Goal: Information Seeking & Learning: Learn about a topic

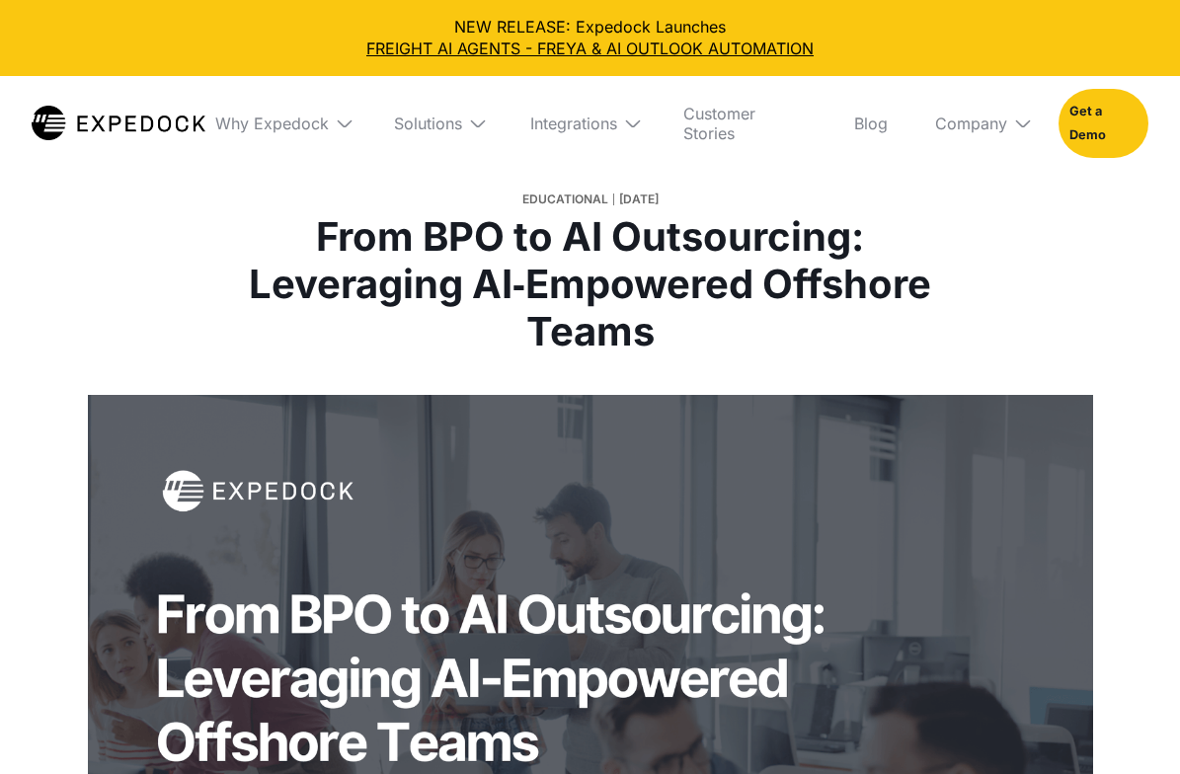
select select
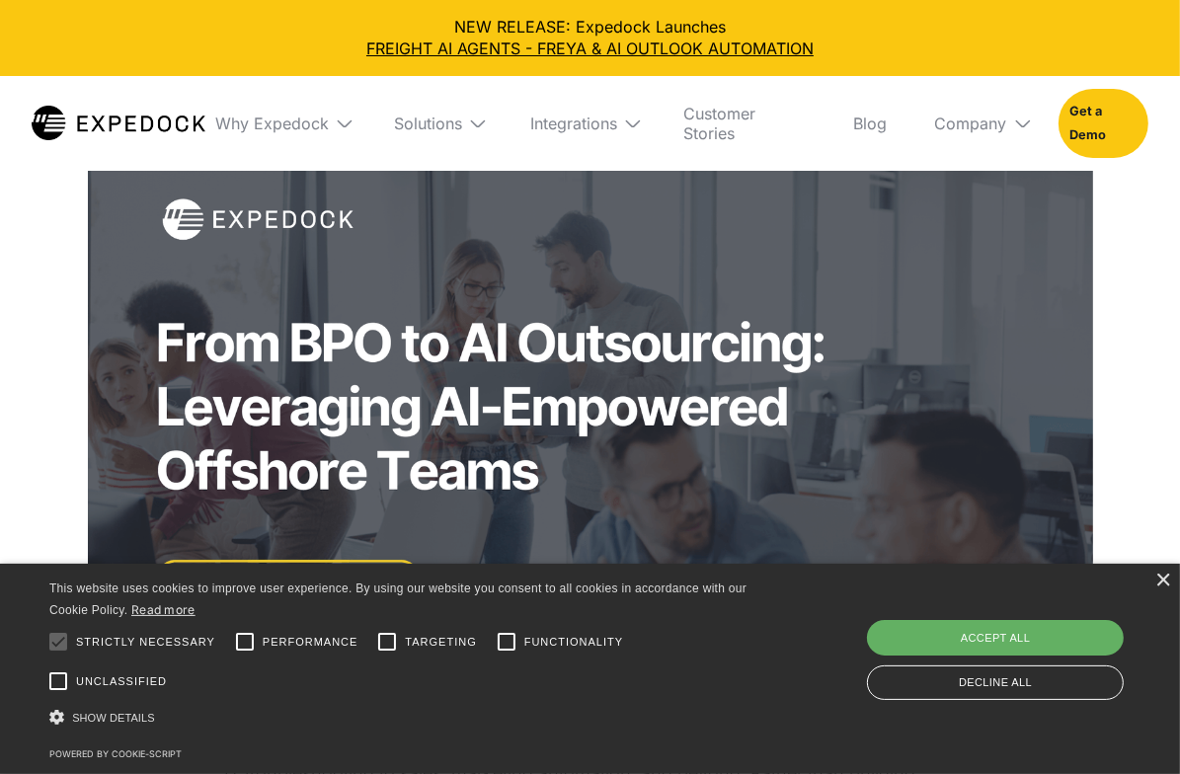
scroll to position [329, 0]
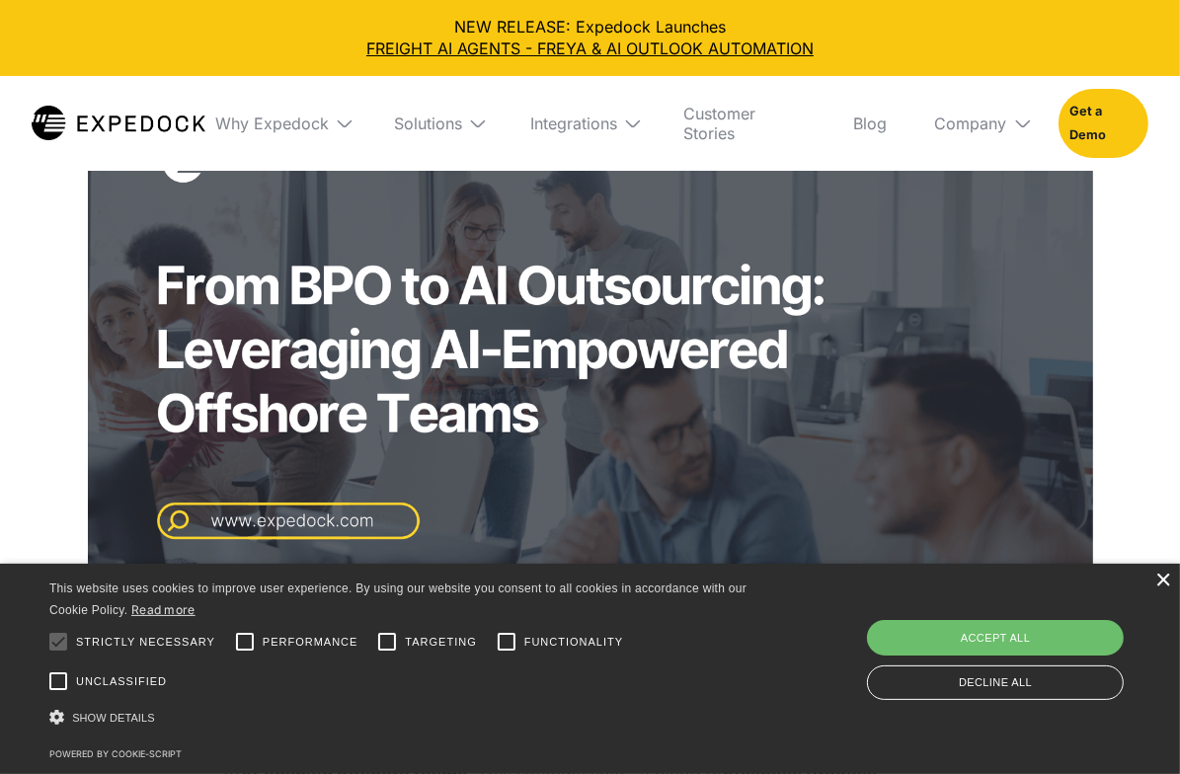
click at [1166, 576] on div "×" at bounding box center [1163, 581] width 15 height 15
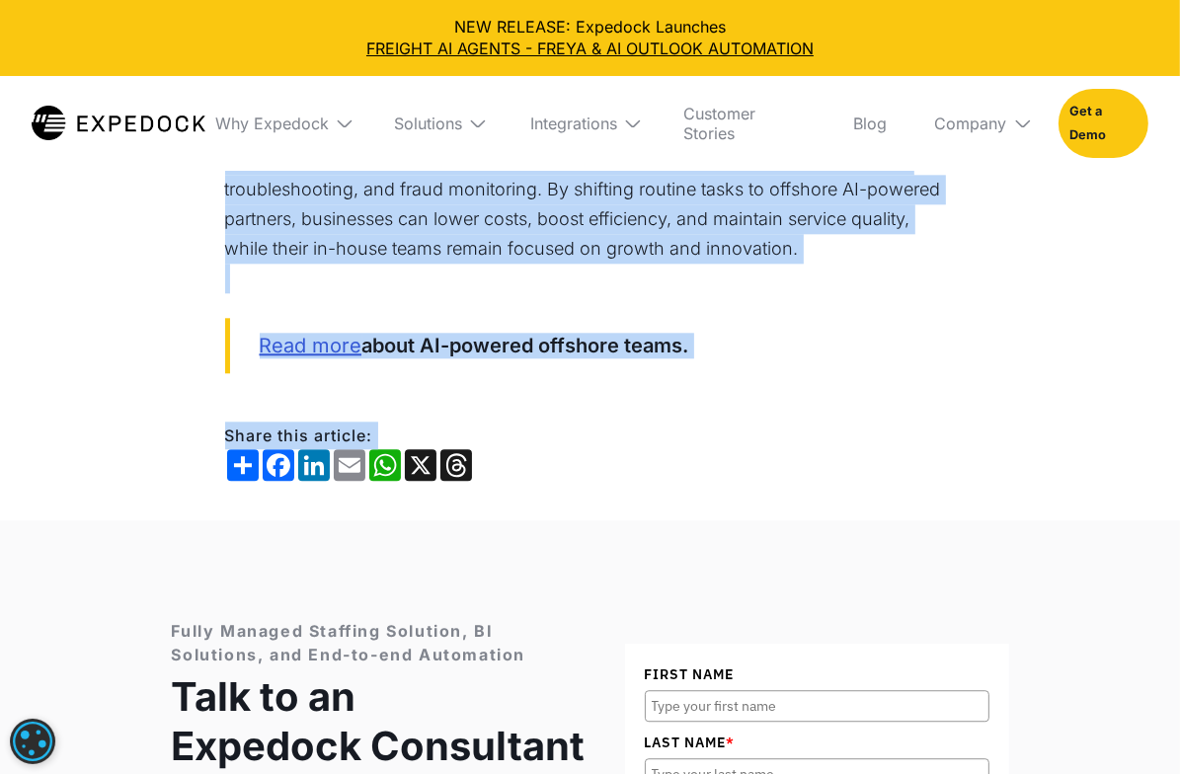
scroll to position [3621, 0]
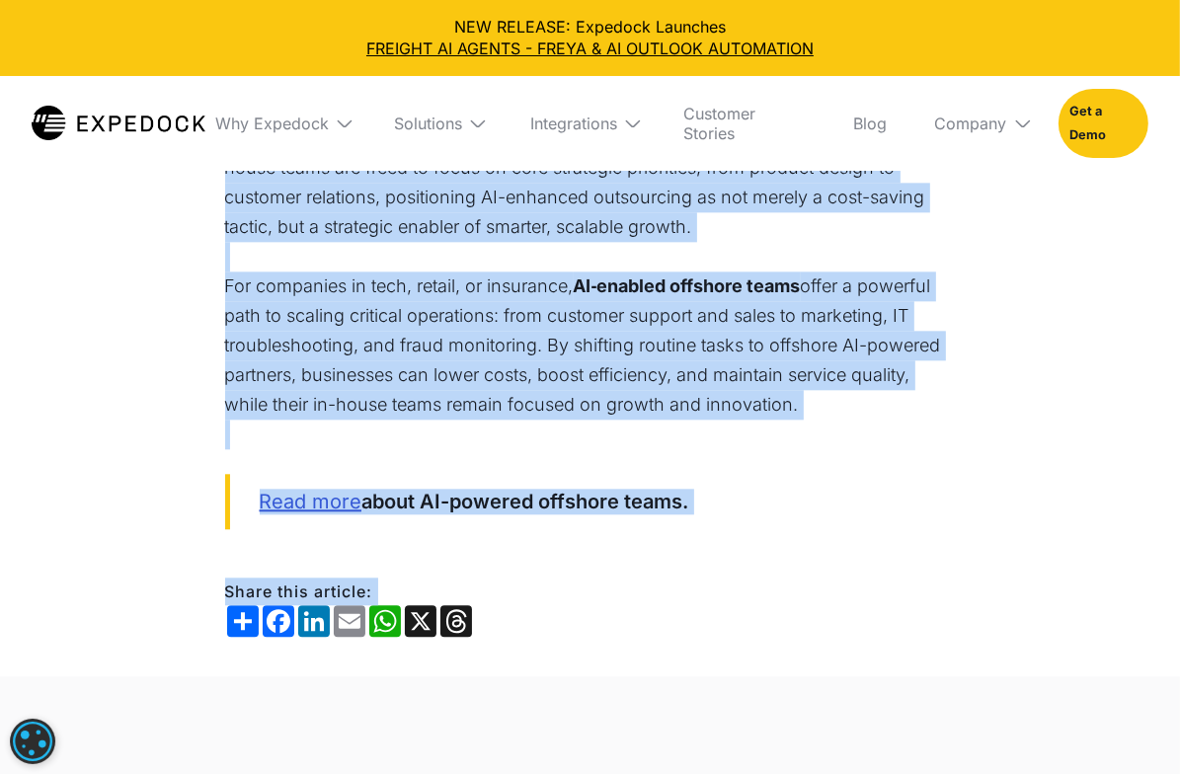
drag, startPoint x: 223, startPoint y: 354, endPoint x: 843, endPoint y: 426, distance: 623.5
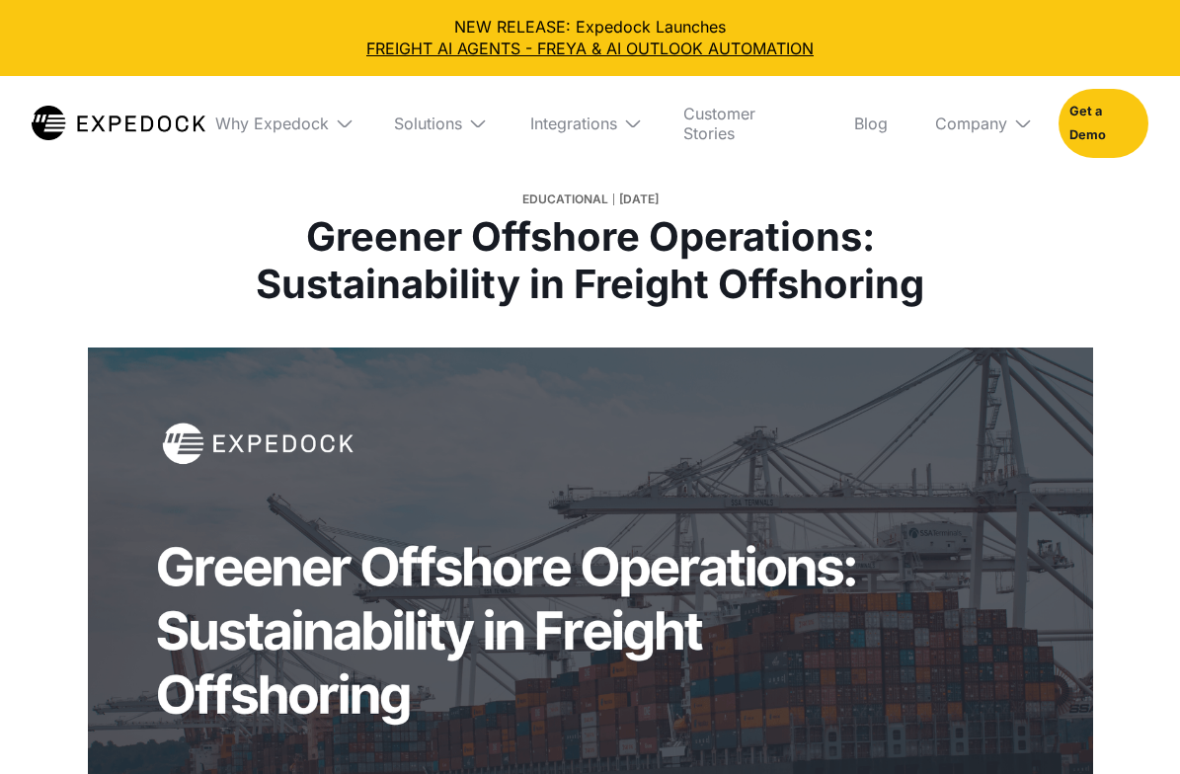
select select
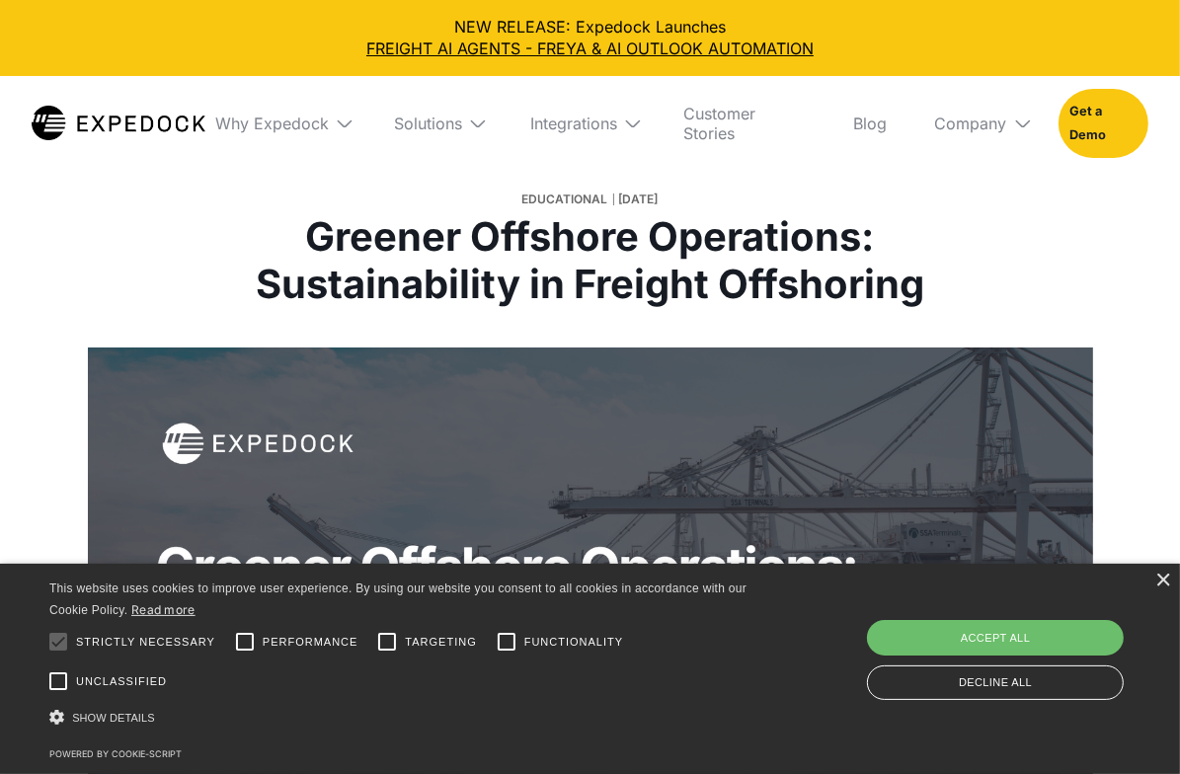
click at [566, 282] on h1 "Greener Offshore Operations: Sustainability in Freight Offshoring" at bounding box center [590, 260] width 733 height 95
click at [1019, 276] on div "Educational [DATE] Greener Offshore Operations: Sustainability in Freight Offsh…" at bounding box center [590, 247] width 929 height 202
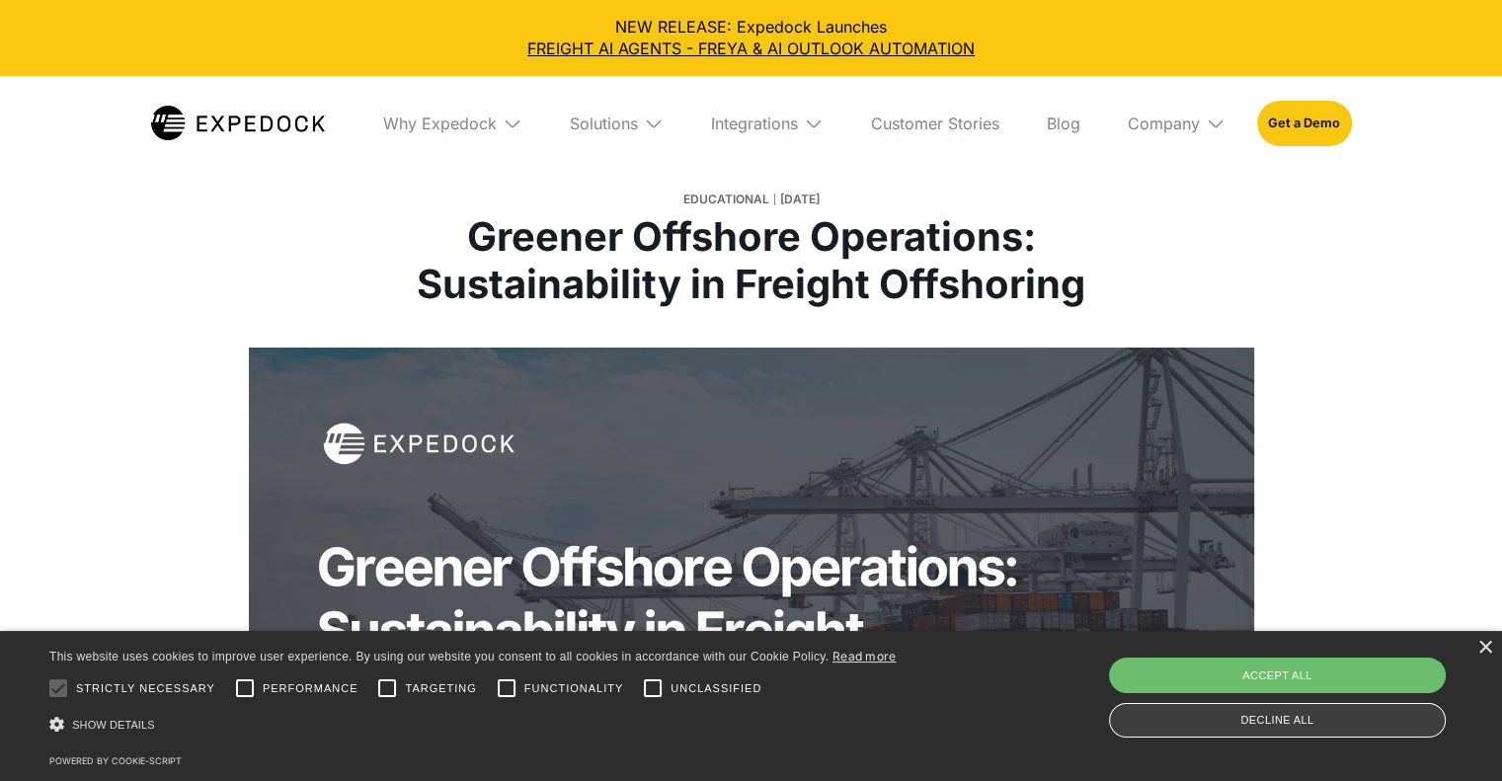
click at [1179, 716] on div "Decline all" at bounding box center [1277, 720] width 337 height 35
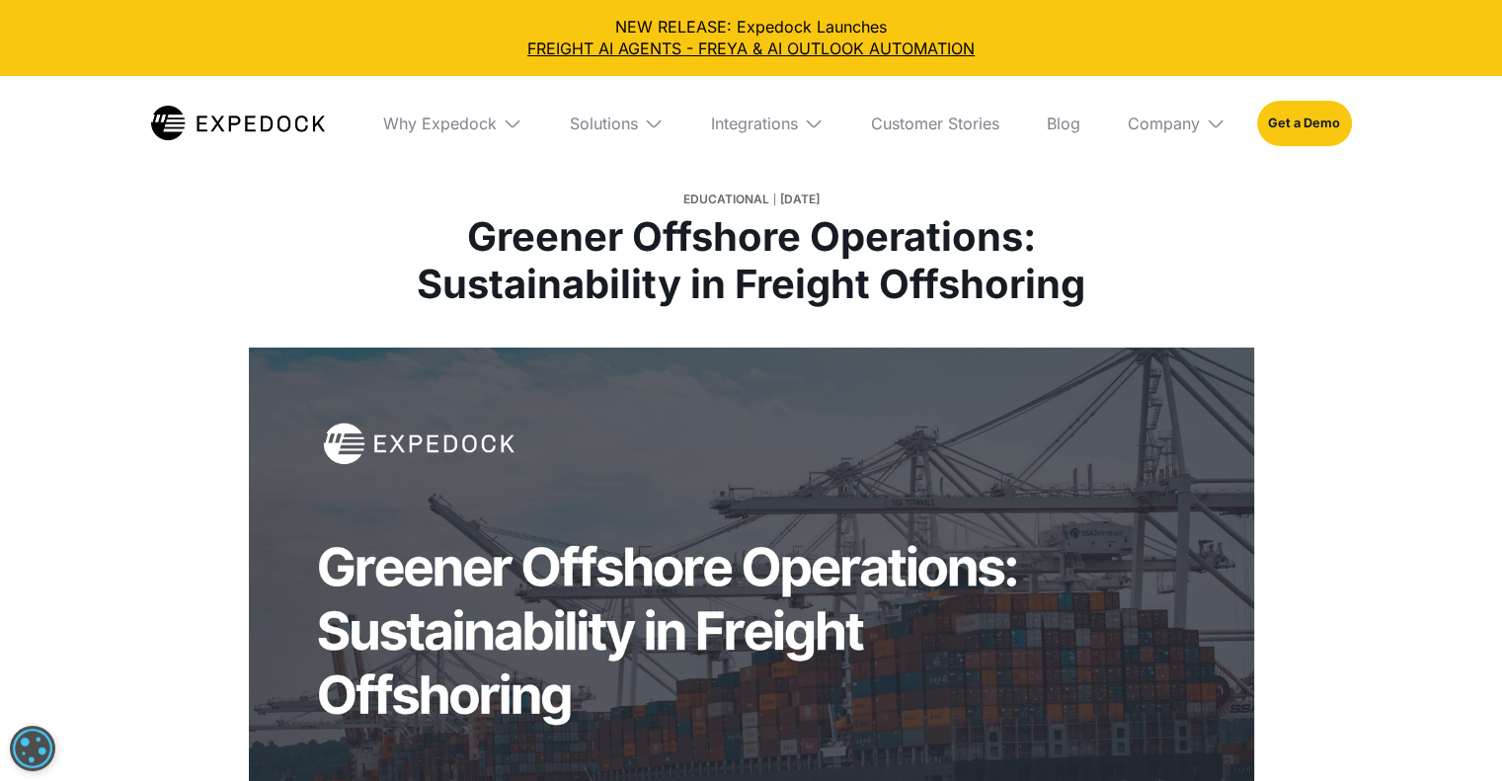
click at [1179, 390] on div at bounding box center [751, 631] width 1502 height 566
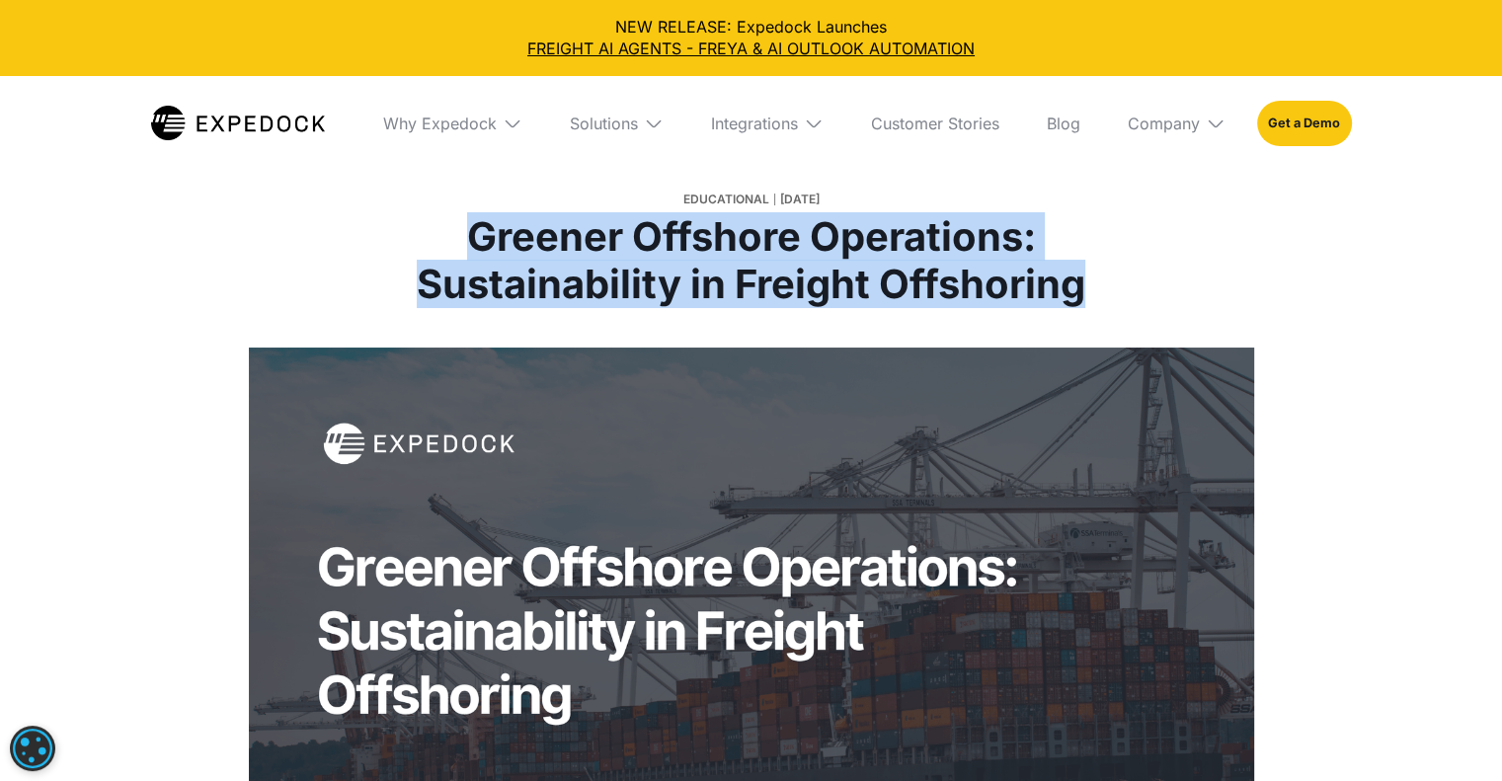
drag, startPoint x: 448, startPoint y: 234, endPoint x: 1197, endPoint y: 291, distance: 750.9
click at [1179, 291] on div "Educational [DATE] Greener Offshore Operations: Sustainability in Freight Offsh…" at bounding box center [751, 247] width 929 height 202
copy h1 "Greener Offshore Operations: Sustainability in Freight Offshoring"
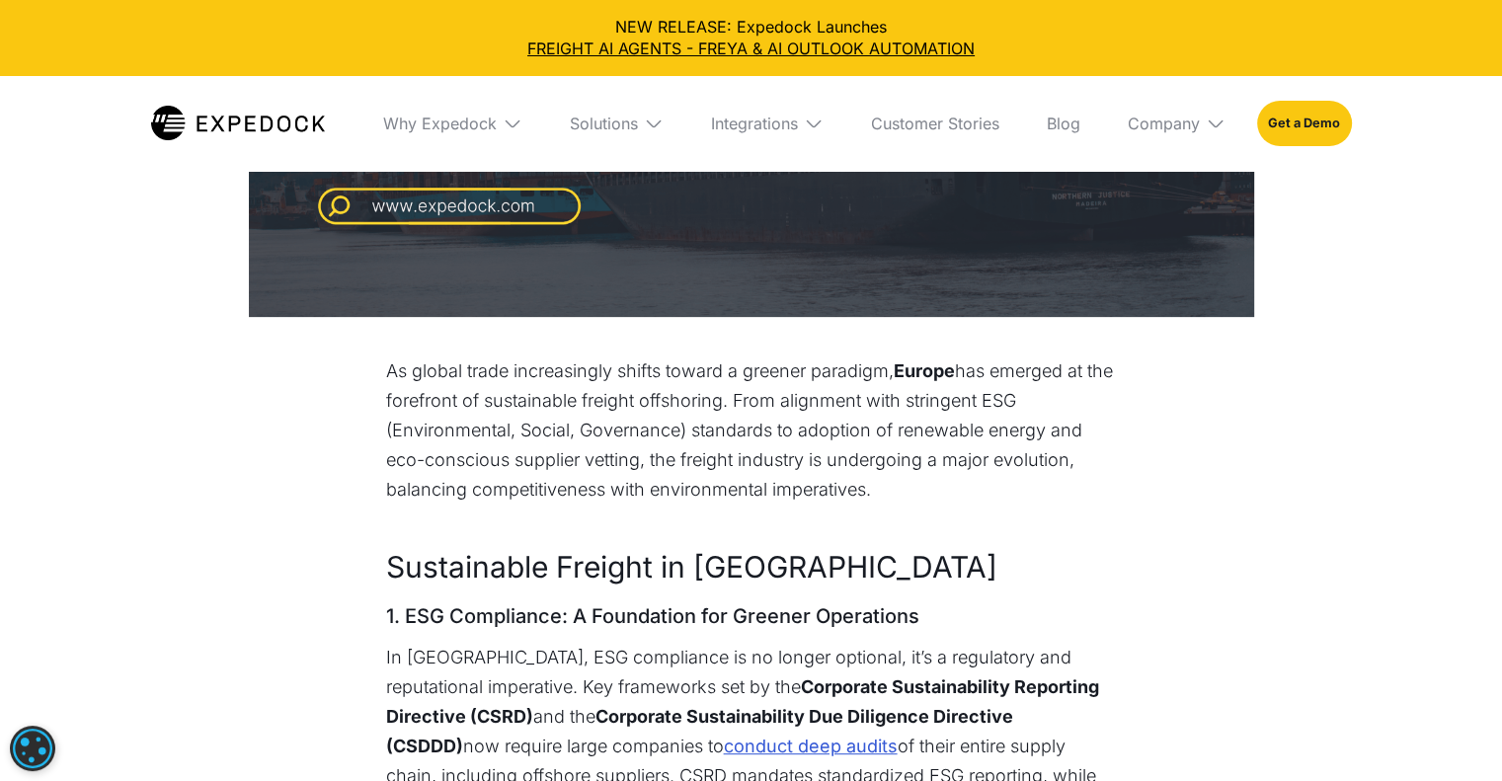
scroll to position [658, 0]
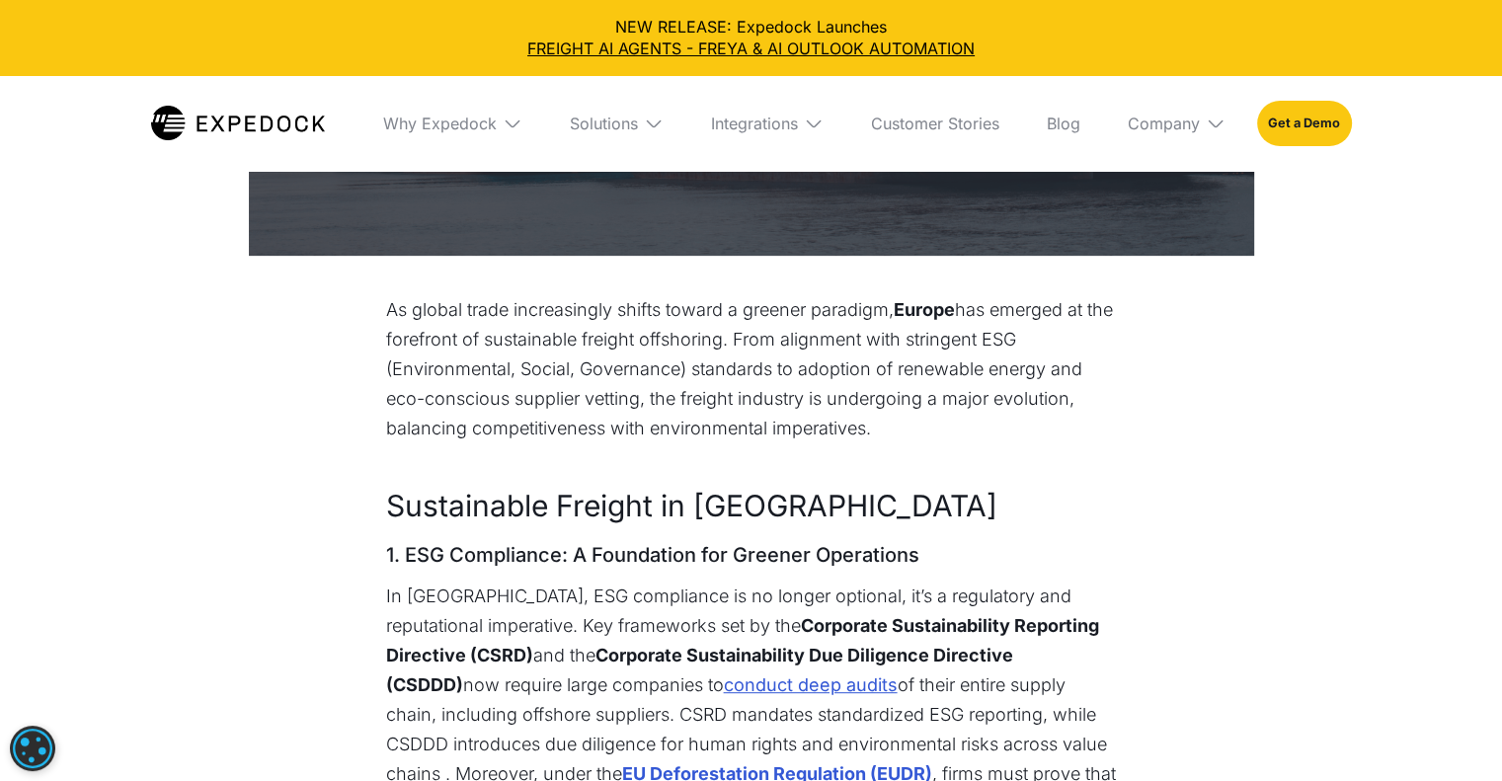
click at [1114, 467] on p "‍" at bounding box center [751, 459] width 731 height 30
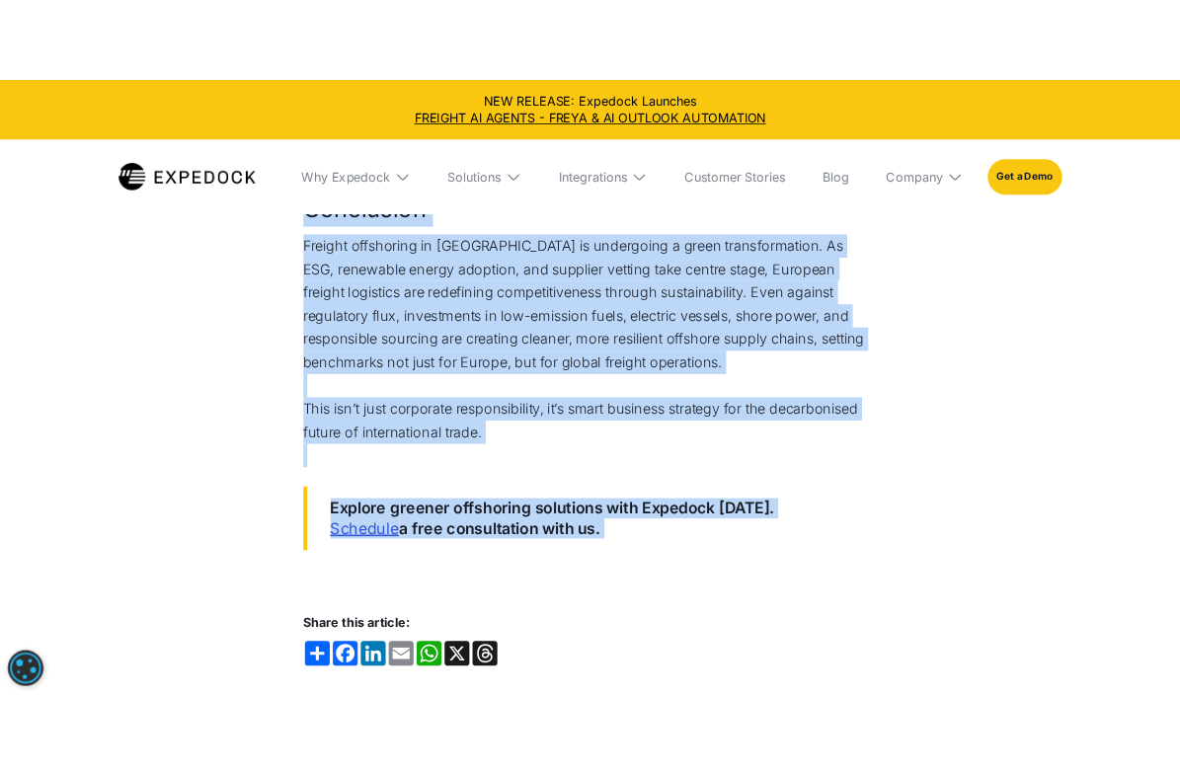
scroll to position [3951, 0]
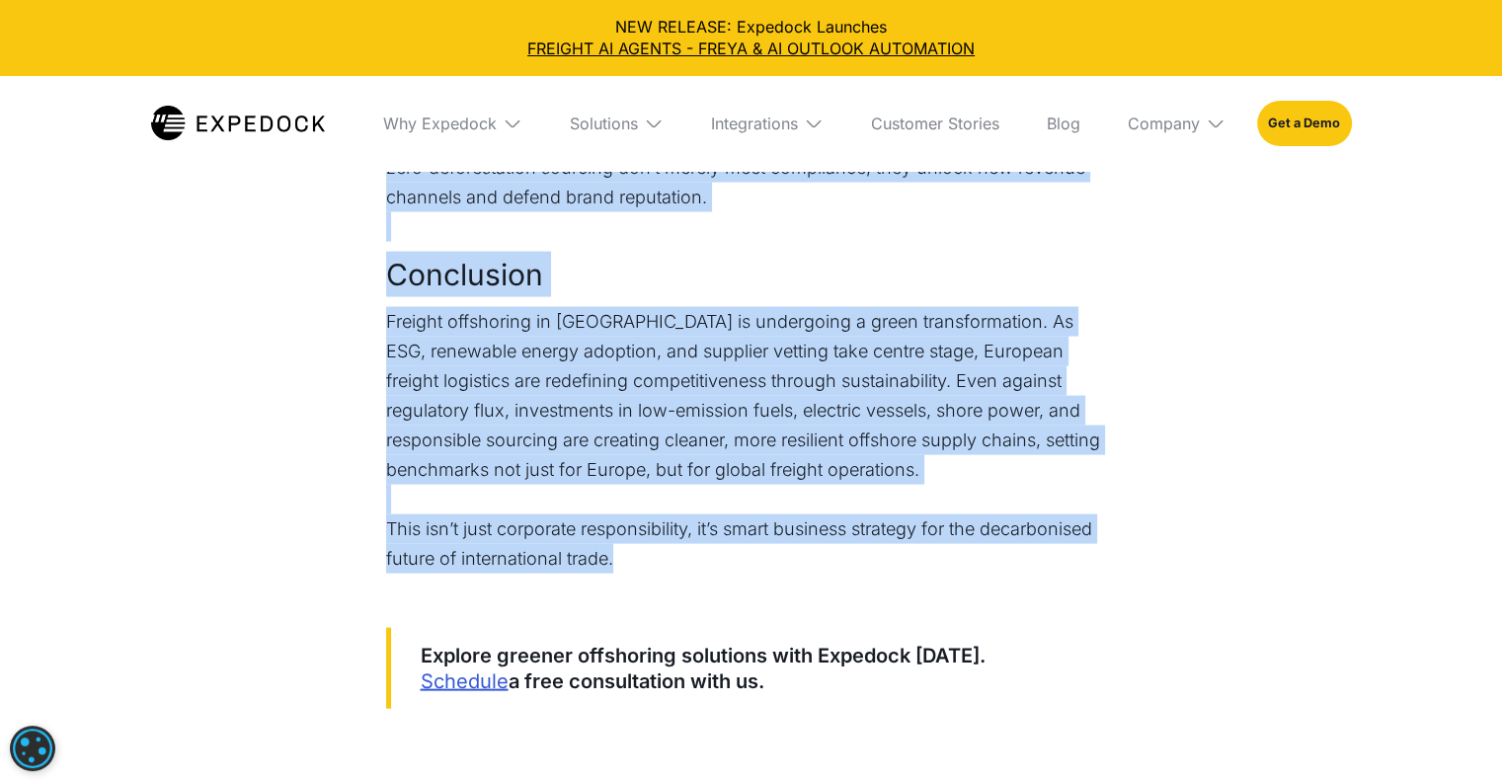
drag, startPoint x: 388, startPoint y: 311, endPoint x: 849, endPoint y: 401, distance: 470.0
copy div "Lo ipsumd sitam consectetura elitse doeius t incidid utlabore, Etdolo mag aliqu…"
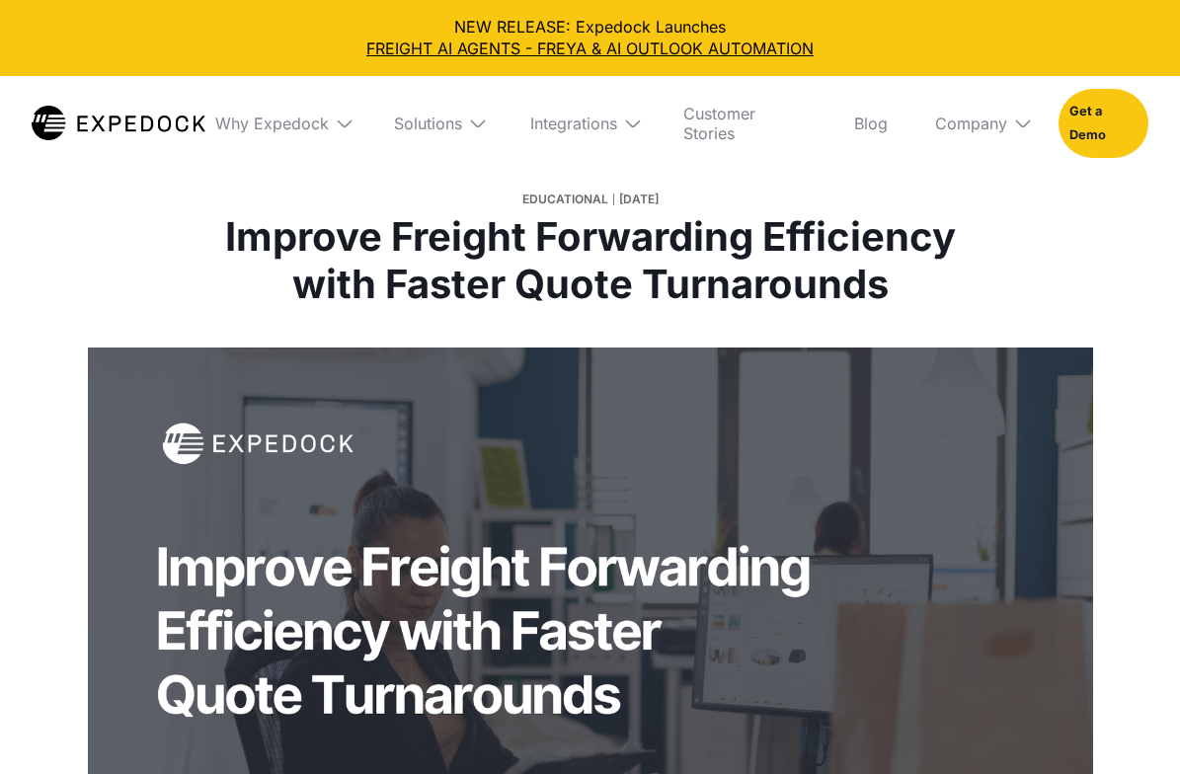
select select
